Goal: Task Accomplishment & Management: Use online tool/utility

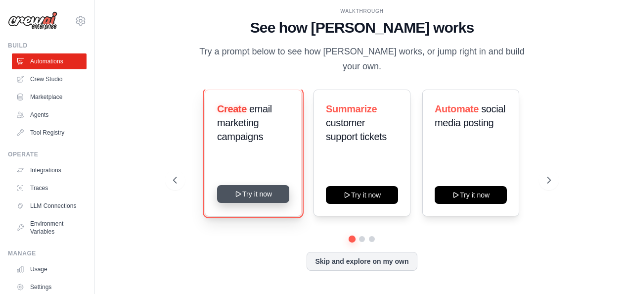
click at [260, 187] on button "Try it now" at bounding box center [253, 194] width 72 height 18
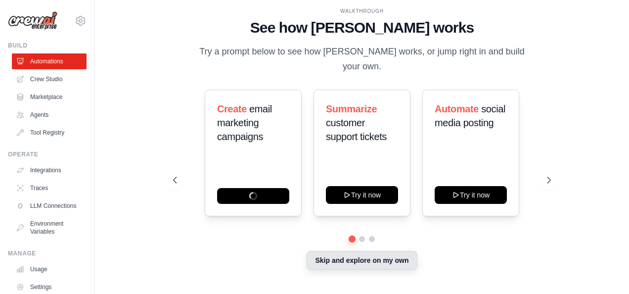
click at [355, 254] on button "Skip and explore on my own" at bounding box center [362, 260] width 110 height 19
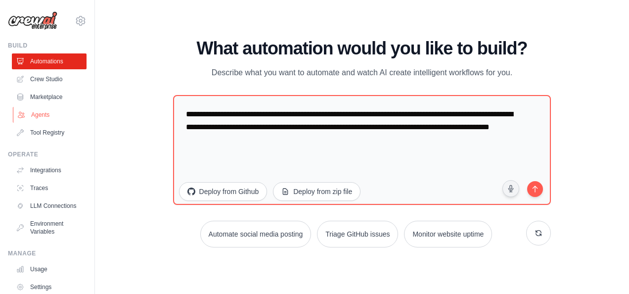
click at [40, 114] on link "Agents" at bounding box center [50, 115] width 75 height 16
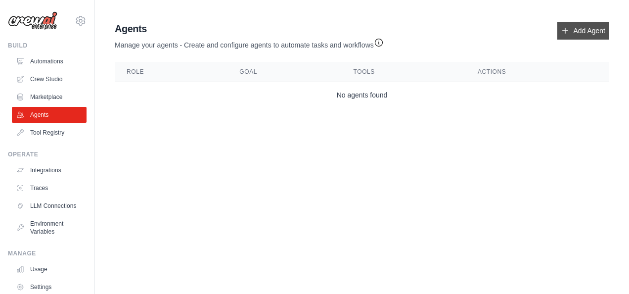
click at [588, 29] on link "Add Agent" at bounding box center [584, 31] width 52 height 18
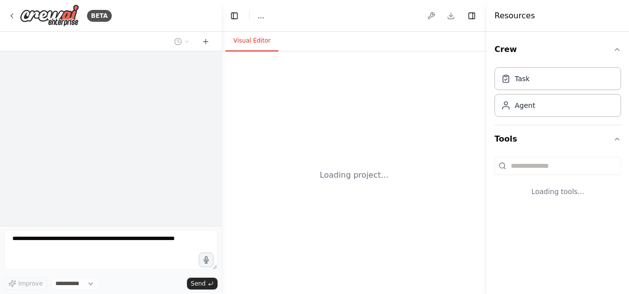
select select "****"
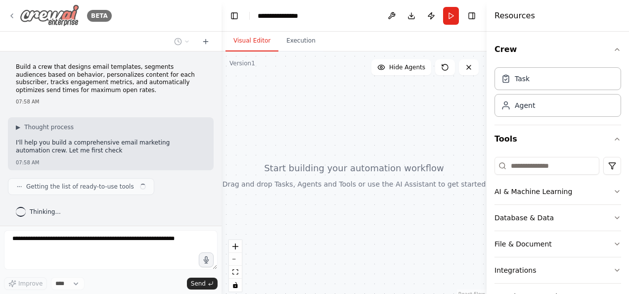
scroll to position [1, 0]
